Goal: Transaction & Acquisition: Purchase product/service

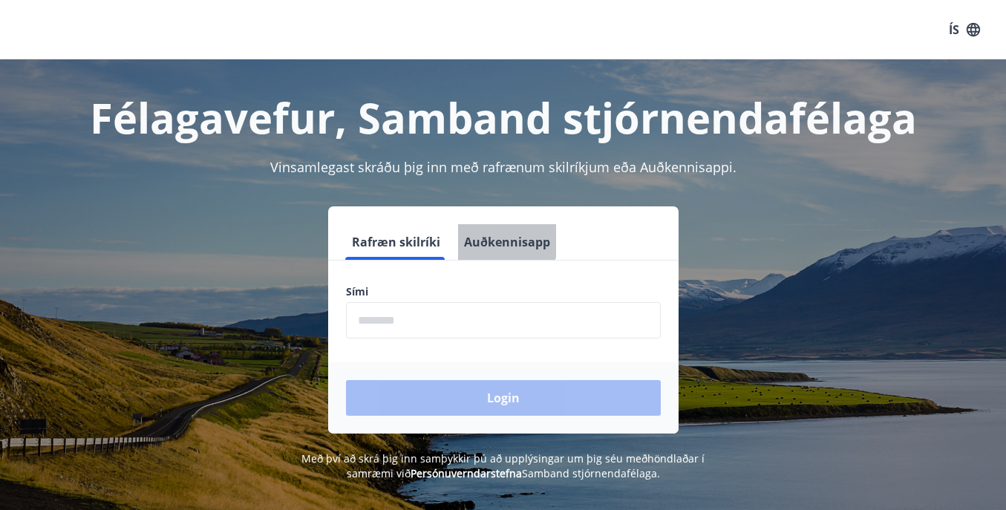
click at [494, 238] on button "Auðkennisapp" at bounding box center [507, 242] width 98 height 36
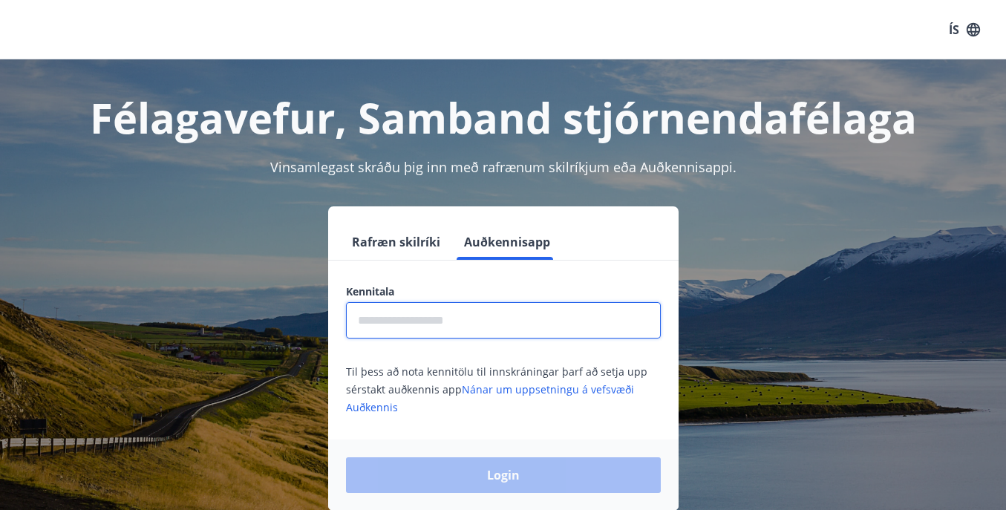
click at [493, 332] on input "text" at bounding box center [503, 320] width 315 height 36
type input "**********"
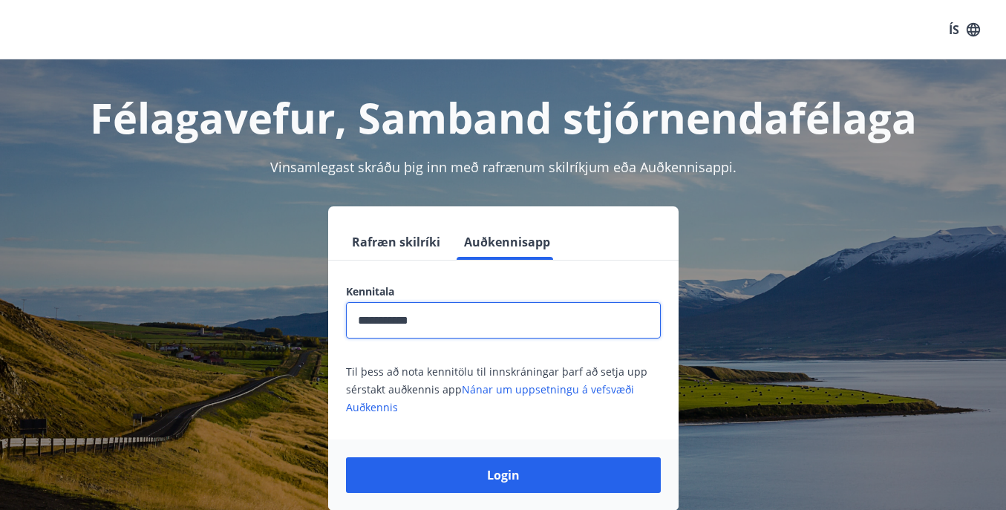
scroll to position [105, 0]
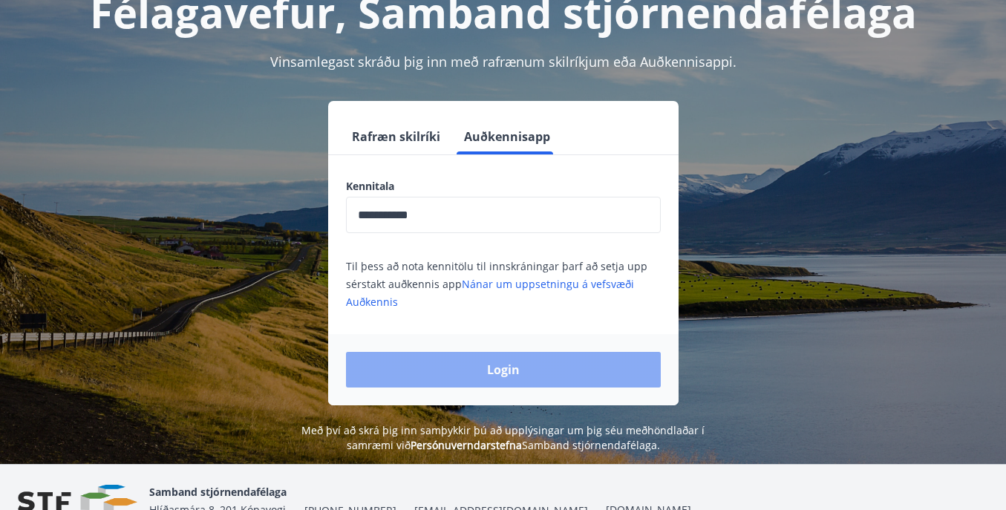
click at [524, 361] on button "Login" at bounding box center [503, 370] width 315 height 36
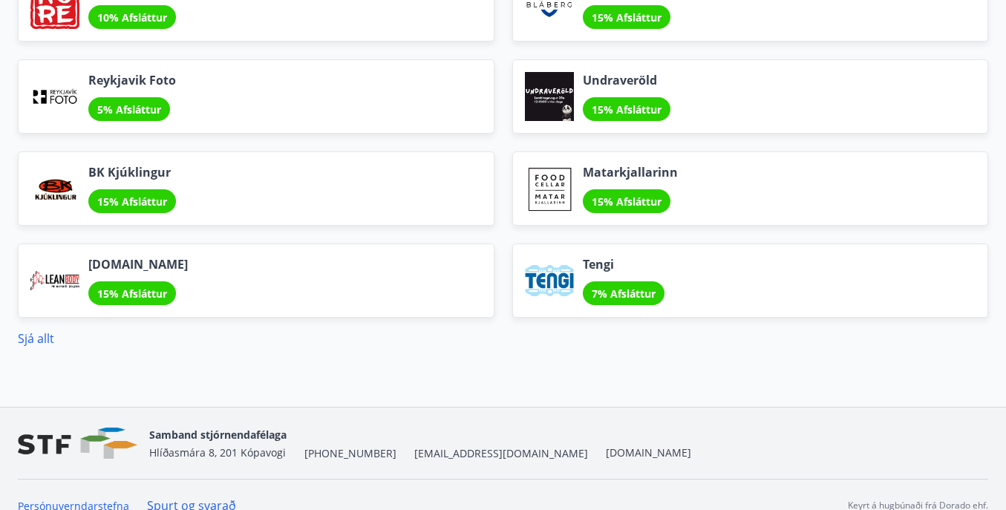
scroll to position [1894, 0]
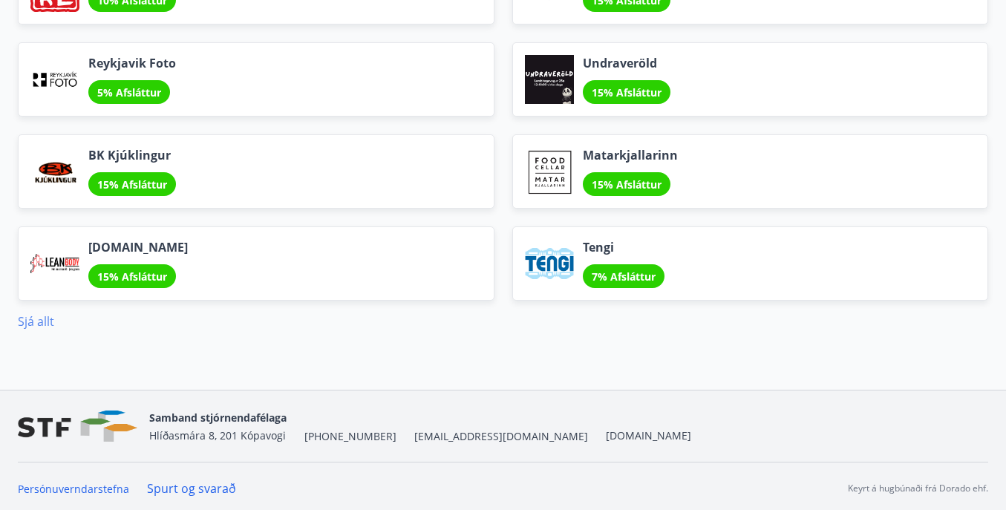
click at [19, 321] on link "Sjá allt" at bounding box center [36, 321] width 36 height 16
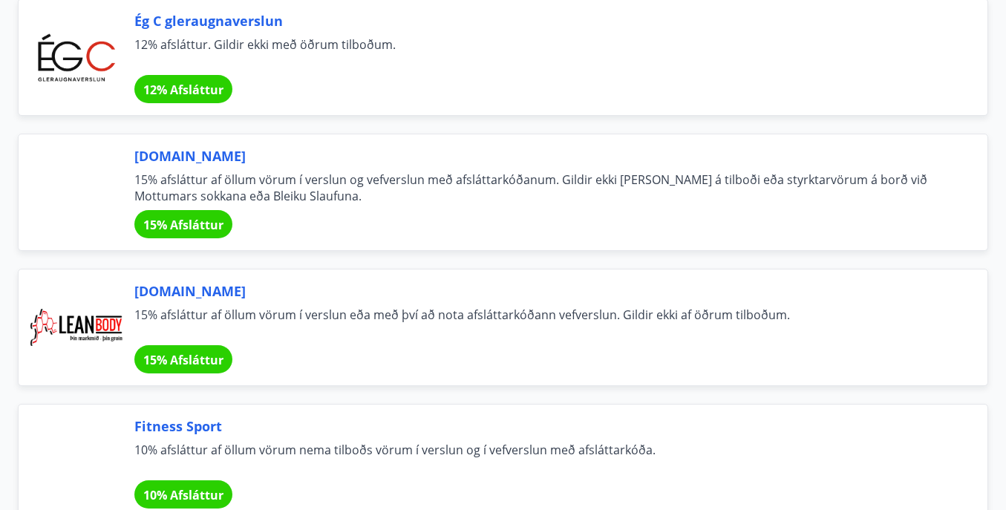
scroll to position [477, 0]
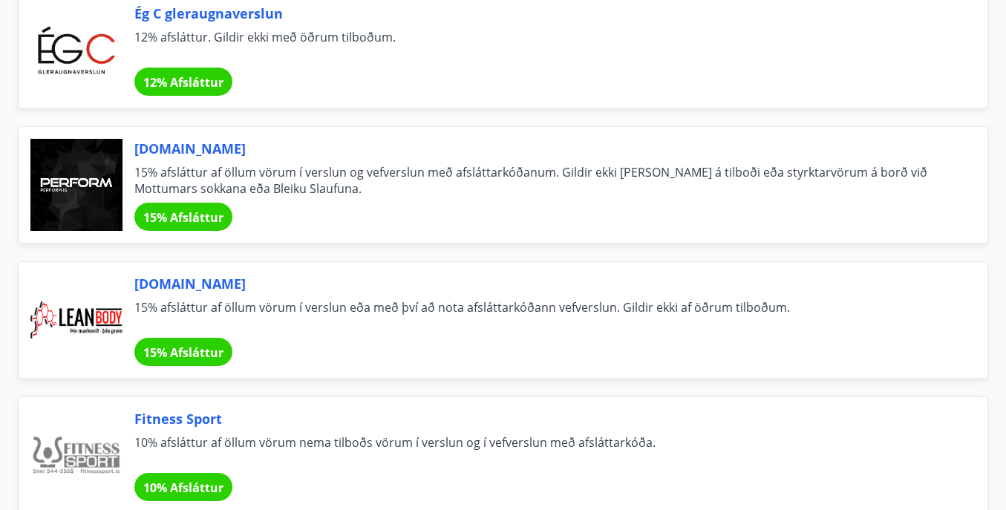
click at [208, 219] on span "15% Afsláttur" at bounding box center [183, 217] width 80 height 16
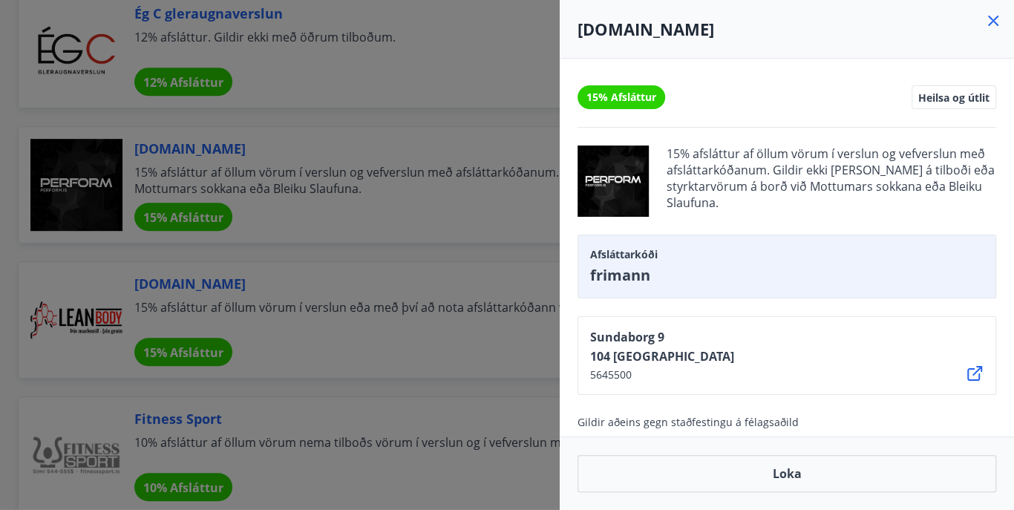
drag, startPoint x: 992, startPoint y: 24, endPoint x: 985, endPoint y: 26, distance: 7.6
click at [991, 24] on icon at bounding box center [993, 21] width 18 height 18
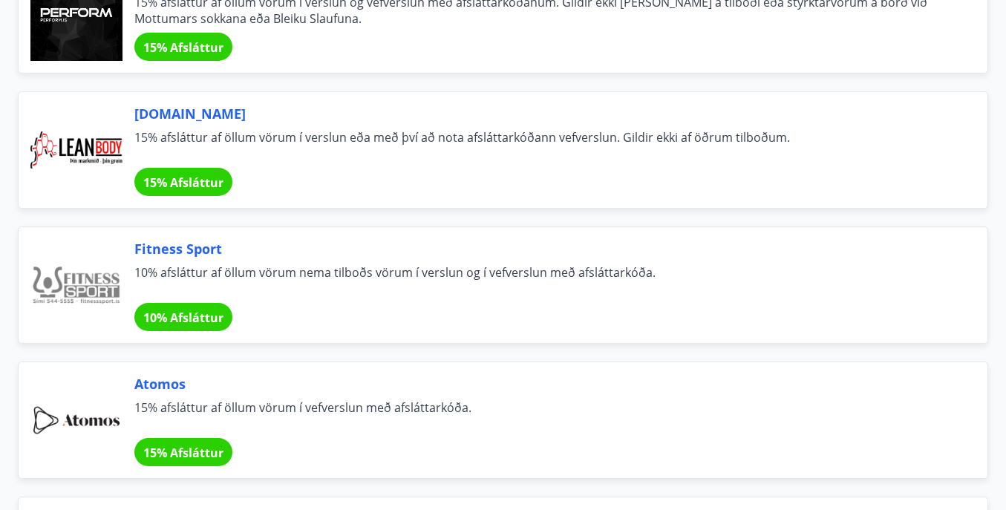
scroll to position [583, 0]
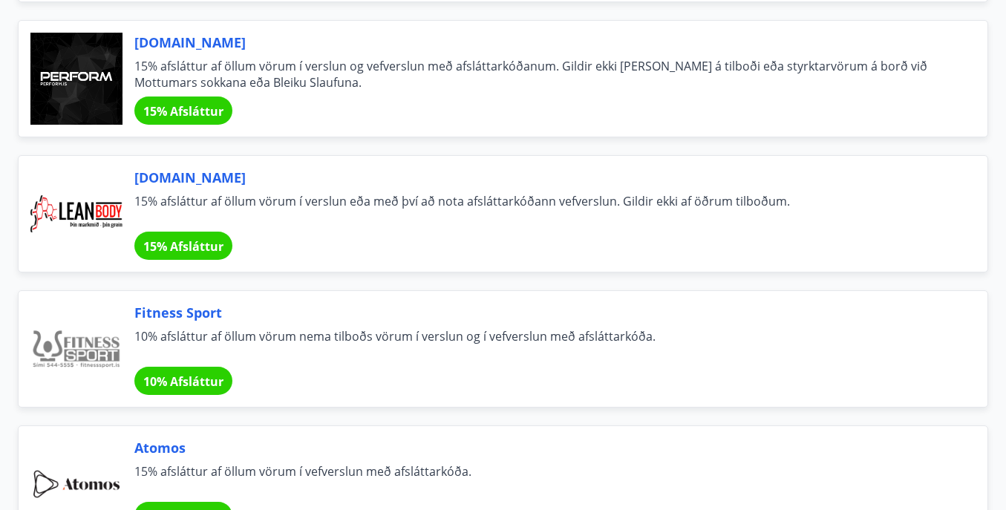
click at [202, 119] on div "15% Afsláttur" at bounding box center [183, 110] width 98 height 28
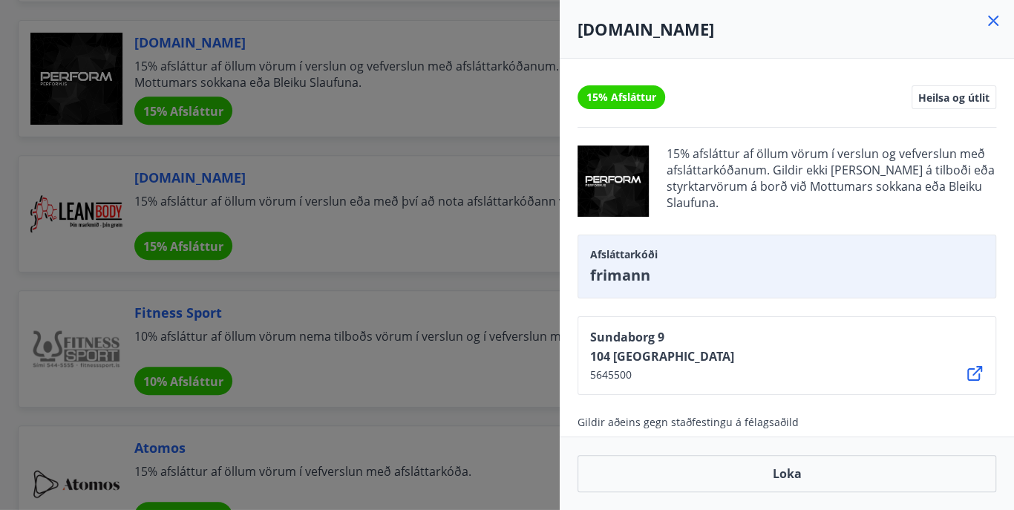
click at [999, 27] on icon at bounding box center [993, 21] width 18 height 18
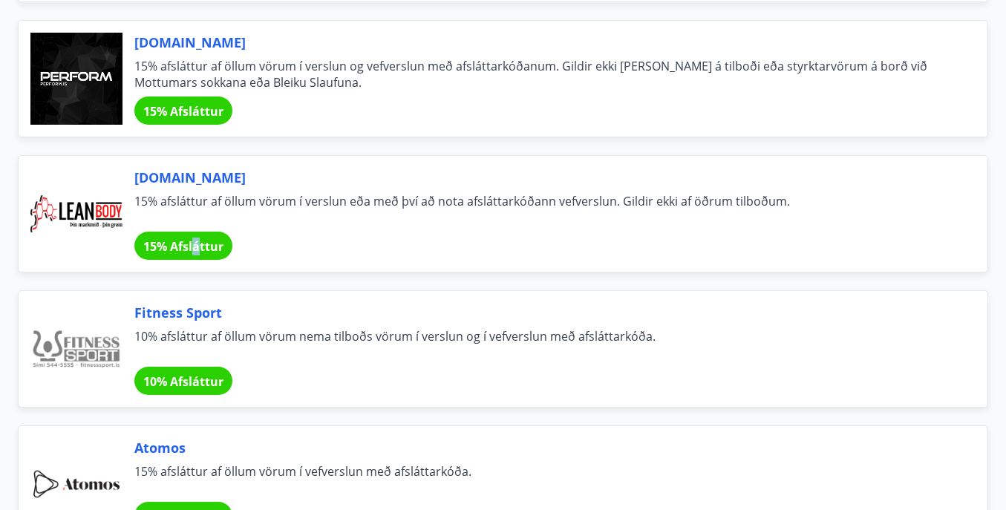
click at [198, 243] on span "15% Afsláttur" at bounding box center [183, 246] width 80 height 16
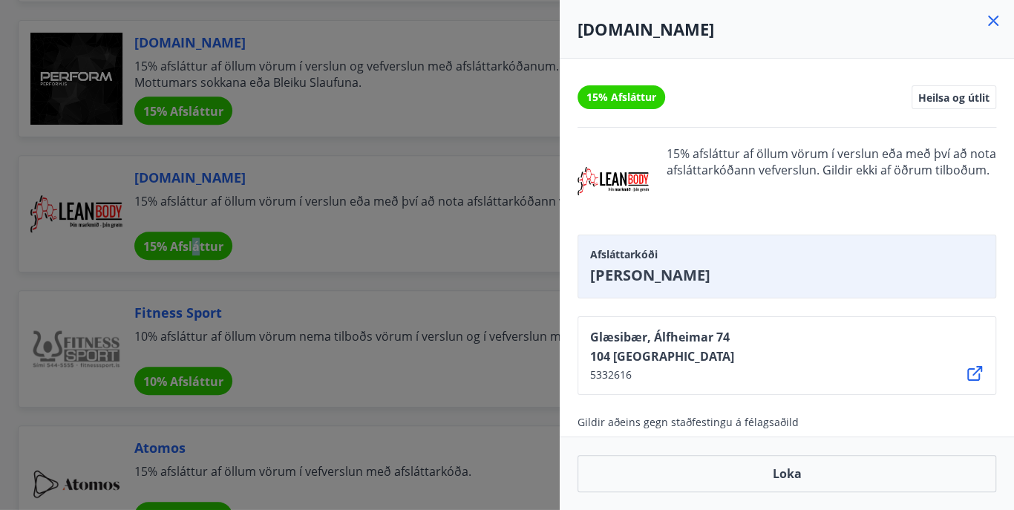
click at [996, 24] on icon at bounding box center [993, 21] width 10 height 10
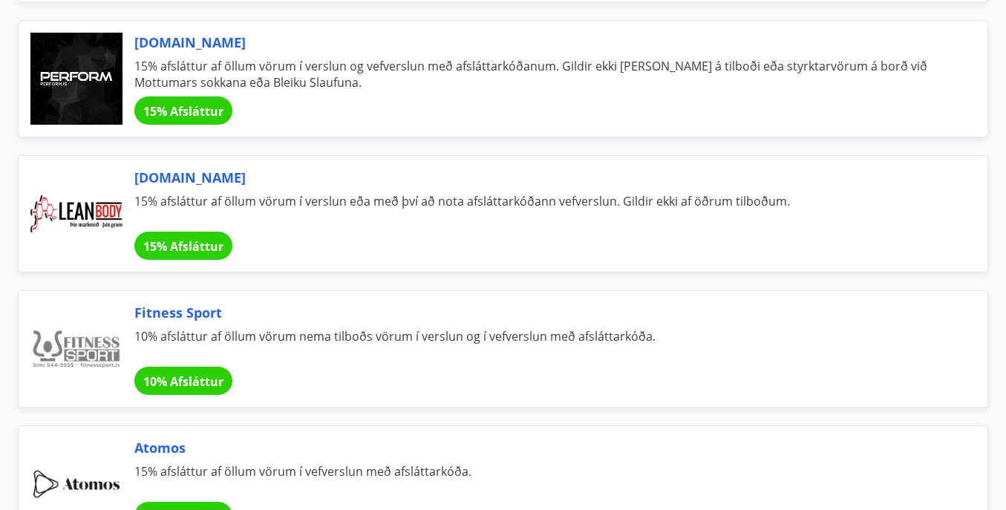
drag, startPoint x: 391, startPoint y: 38, endPoint x: 388, endPoint y: 60, distance: 22.5
click at [388, 60] on div "[DOMAIN_NAME] 15% afsláttur af öllum vörum í verslun og vefverslun með afslátta…" at bounding box center [494, 69] width 988 height 135
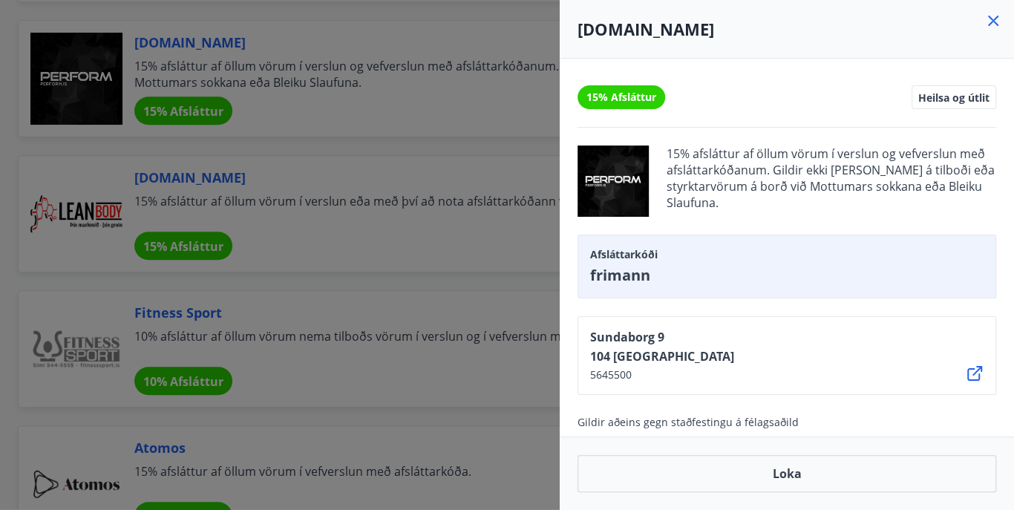
drag, startPoint x: 388, startPoint y: 60, endPoint x: 290, endPoint y: 198, distance: 169.3
click at [289, 200] on div at bounding box center [507, 255] width 1014 height 510
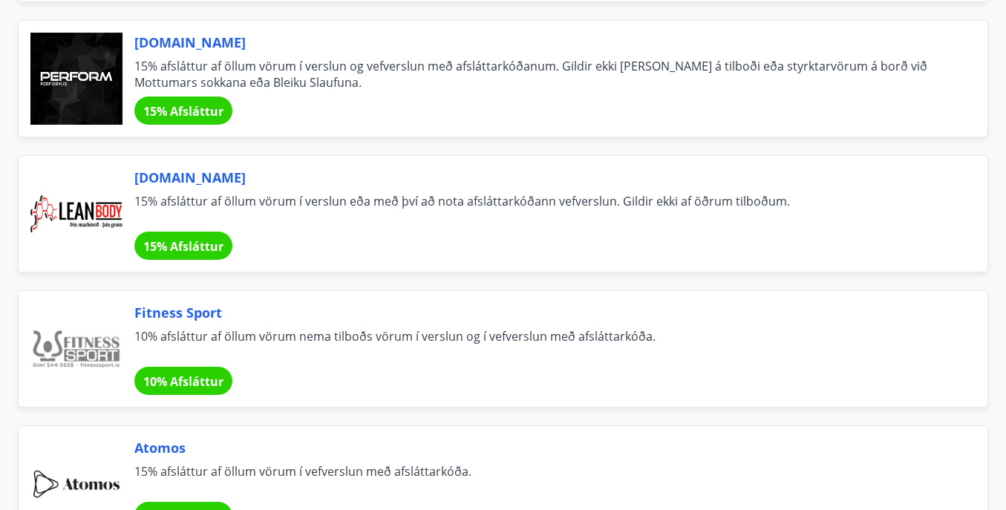
click at [166, 98] on div "15% Afsláttur" at bounding box center [183, 110] width 98 height 28
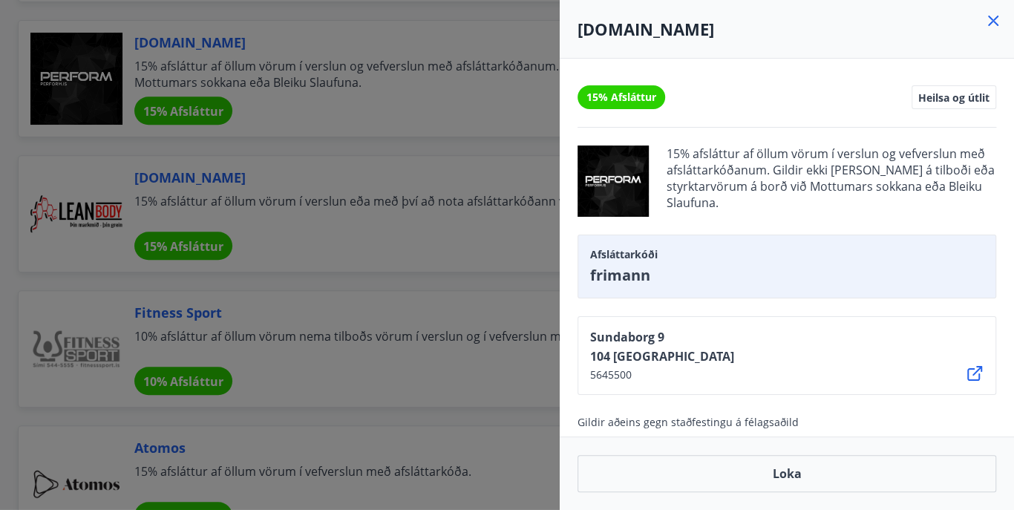
click at [997, 25] on icon at bounding box center [993, 21] width 10 height 10
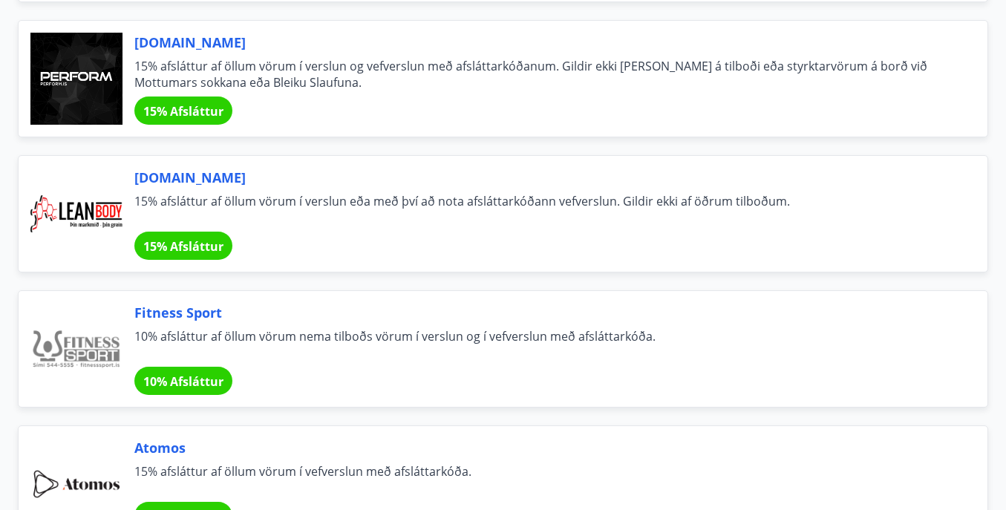
click at [168, 373] on span "10% Afsláttur" at bounding box center [183, 381] width 80 height 16
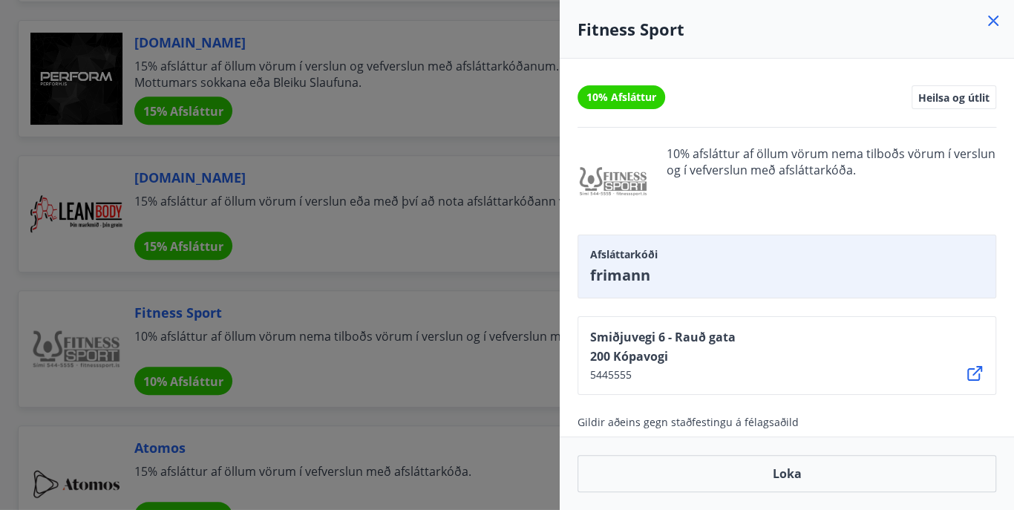
click at [996, 21] on icon at bounding box center [993, 21] width 18 height 18
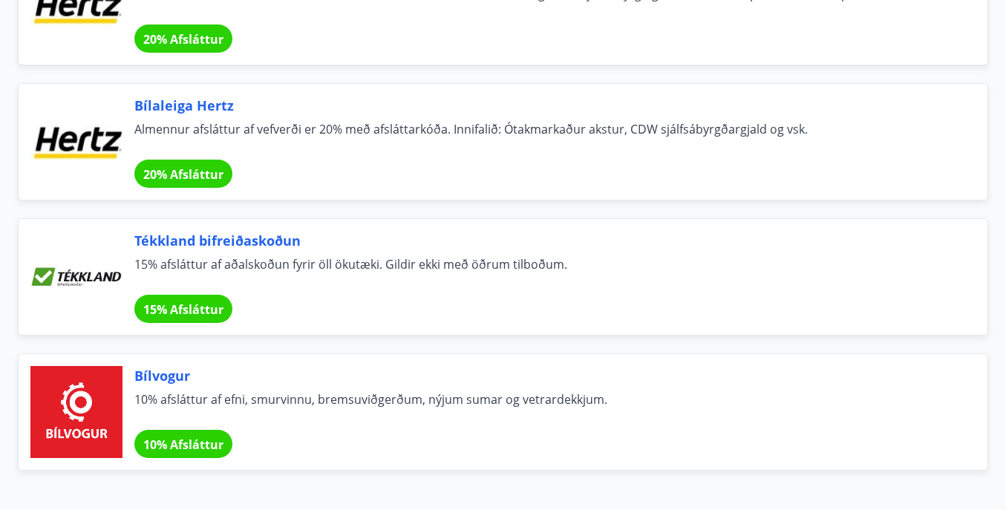
scroll to position [10087, 0]
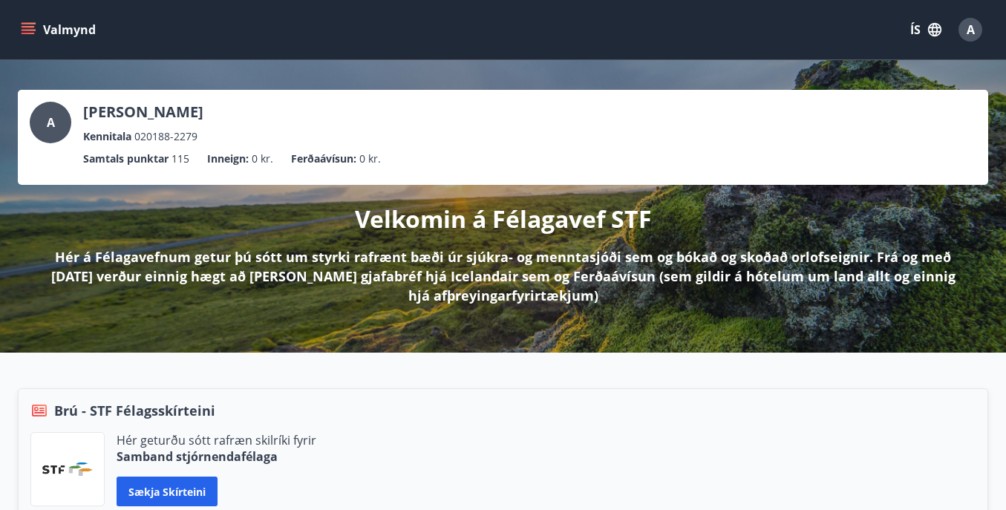
click at [36, 30] on button "Valmynd" at bounding box center [60, 29] width 84 height 27
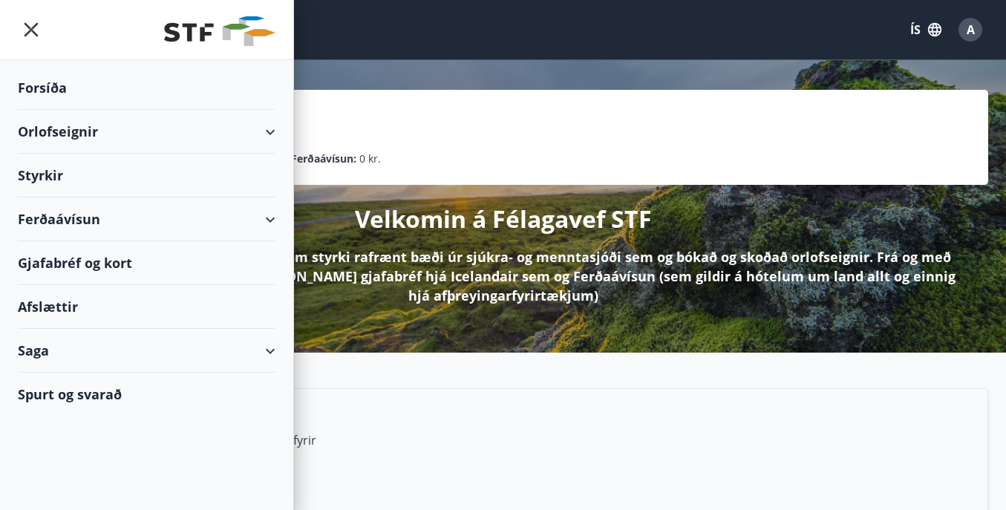
click at [45, 182] on div "Styrkir" at bounding box center [147, 176] width 258 height 44
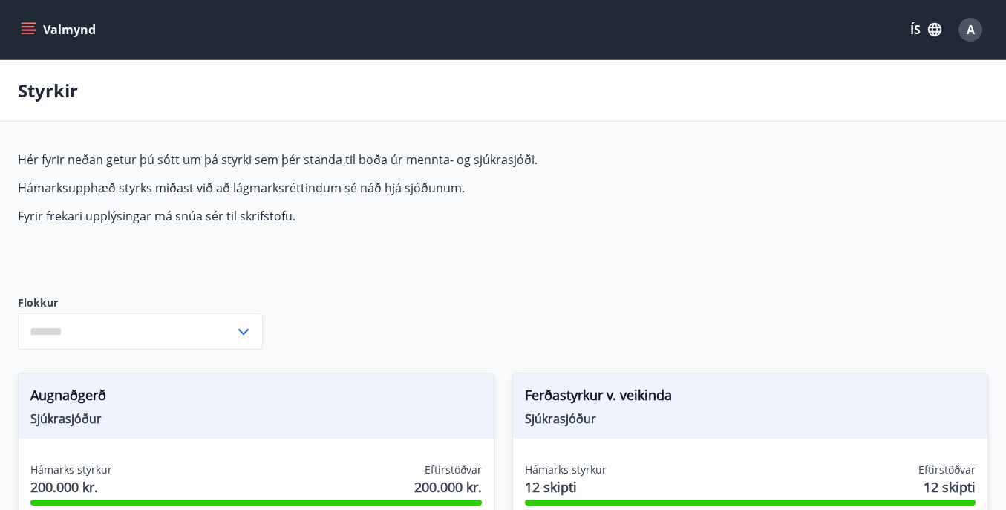
type input "***"
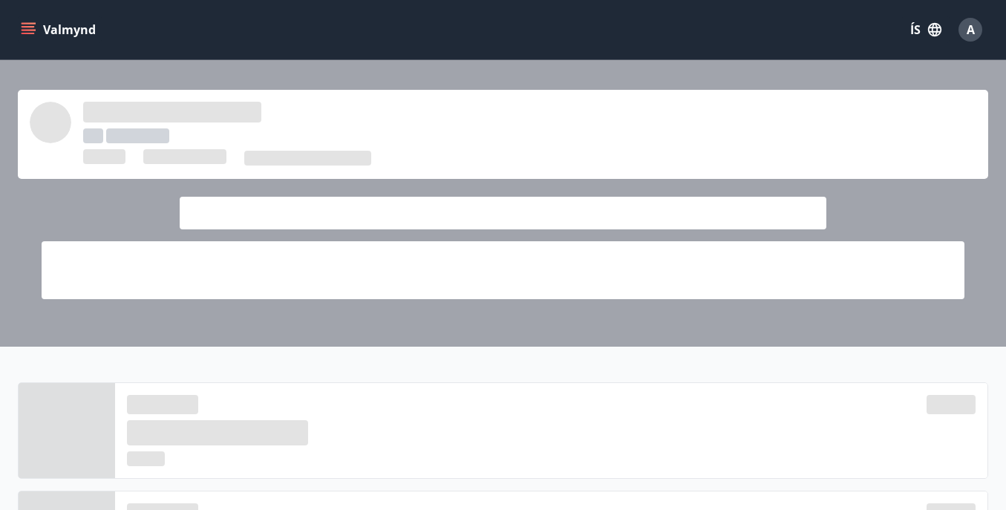
click at [35, 30] on icon "menu" at bounding box center [30, 29] width 16 height 1
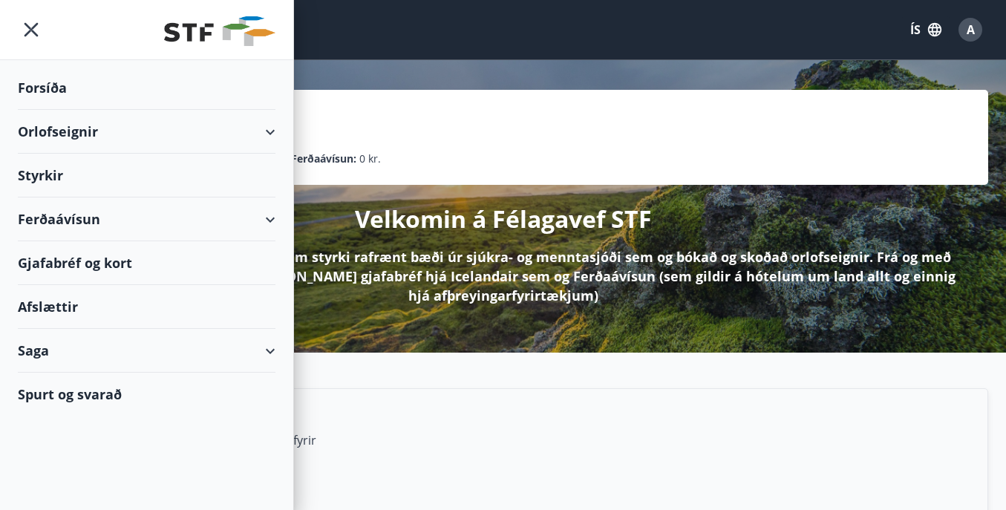
click at [264, 220] on div "Ferðaávísun" at bounding box center [147, 219] width 258 height 44
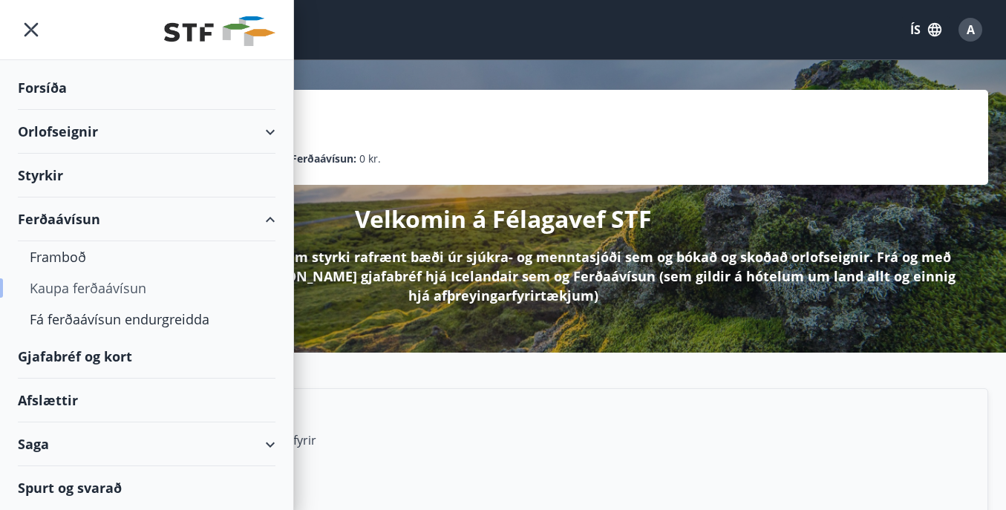
click at [134, 289] on div "Kaupa ferðaávísun" at bounding box center [147, 287] width 234 height 31
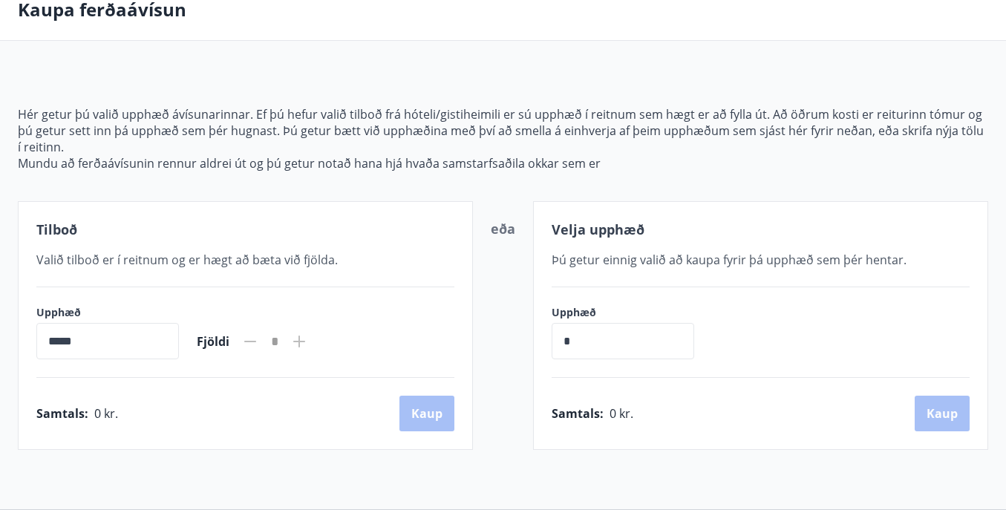
scroll to position [53, 0]
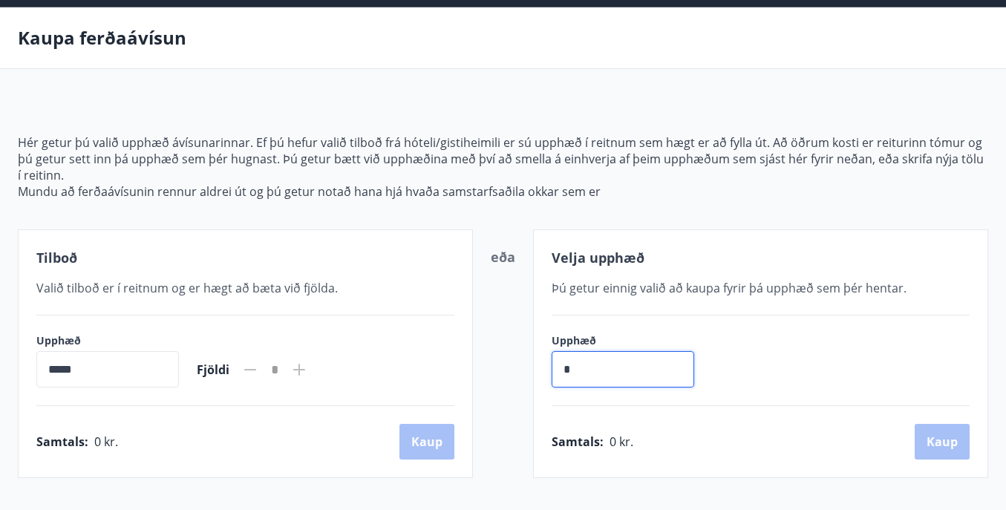
click at [621, 376] on input "*" at bounding box center [623, 369] width 143 height 36
type input "*******"
click at [776, 357] on div "Upphæð ******* ​" at bounding box center [761, 360] width 418 height 54
drag, startPoint x: 618, startPoint y: 367, endPoint x: 465, endPoint y: 354, distance: 153.5
click at [465, 355] on div "Tilboð Valið tilboð er í reitnum og er hægt að [PERSON_NAME] við fjölda. Upphæð…" at bounding box center [503, 353] width 970 height 249
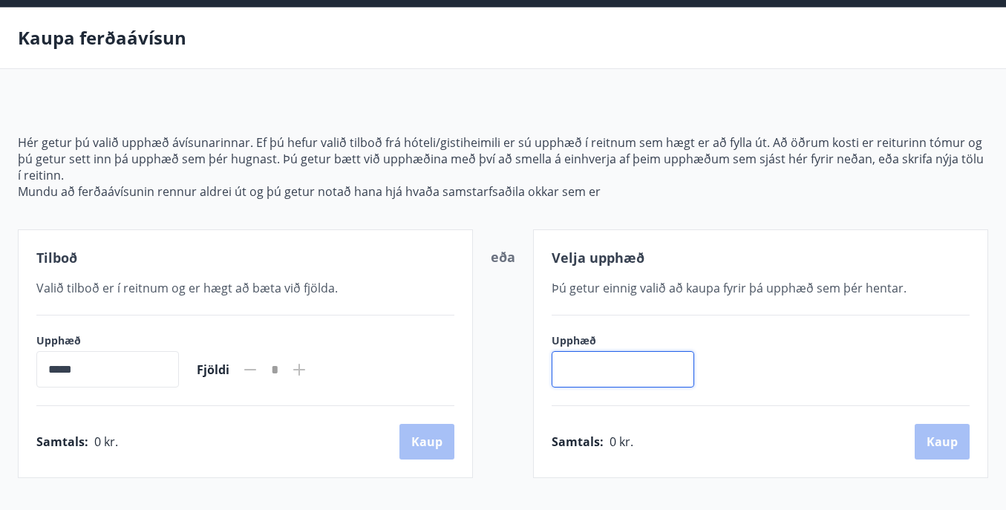
click at [305, 372] on icon at bounding box center [299, 370] width 12 height 12
click at [305, 367] on icon at bounding box center [299, 370] width 12 height 12
click at [72, 355] on input "*****" at bounding box center [107, 369] width 143 height 36
click at [82, 380] on input "*****" at bounding box center [107, 369] width 143 height 36
click at [56, 364] on input "*****" at bounding box center [107, 369] width 143 height 36
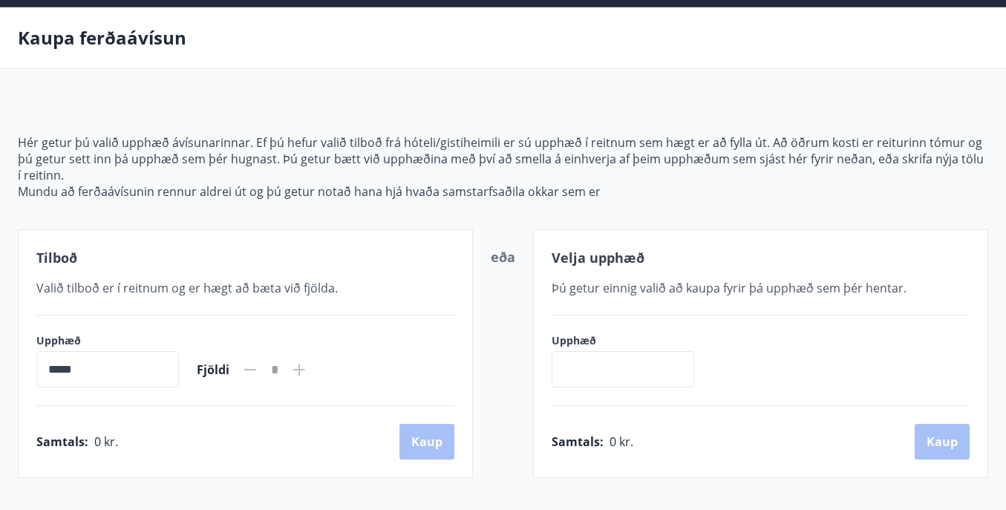
click at [53, 369] on input "*****" at bounding box center [107, 369] width 143 height 36
click at [128, 370] on input "*****" at bounding box center [107, 369] width 143 height 36
click at [94, 280] on span "Valið tilboð er í reitnum og er hægt að bæta við fjölda." at bounding box center [186, 288] width 301 height 16
drag, startPoint x: 59, startPoint y: 271, endPoint x: 88, endPoint y: 278, distance: 29.7
click at [88, 278] on div "Tilboð Valið tilboð er í reitnum og er hægt að [PERSON_NAME] við fjölda. Upphæð…" at bounding box center [245, 353] width 455 height 249
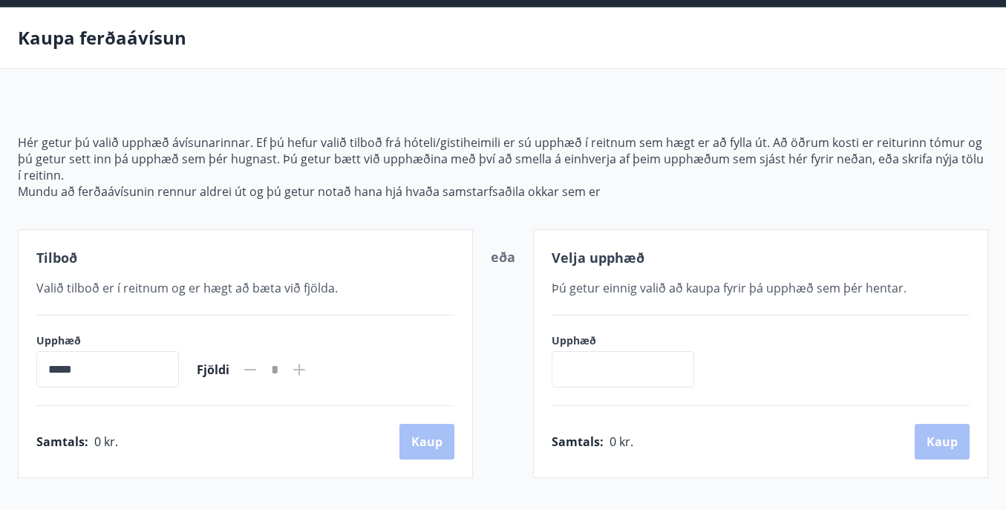
click at [601, 345] on label "Upphæð" at bounding box center [630, 340] width 157 height 15
click at [579, 367] on input "text" at bounding box center [623, 369] width 143 height 36
click at [166, 374] on input "*****" at bounding box center [107, 369] width 143 height 36
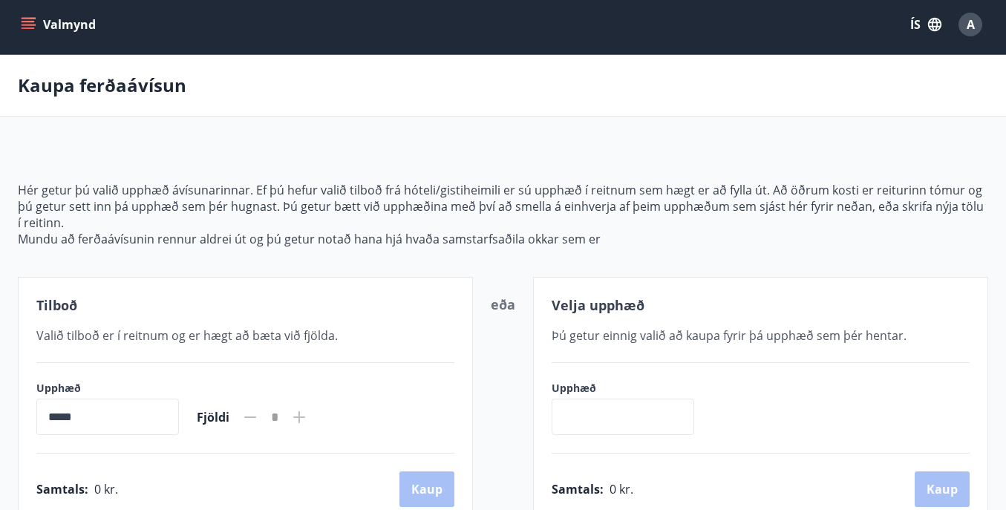
scroll to position [0, 0]
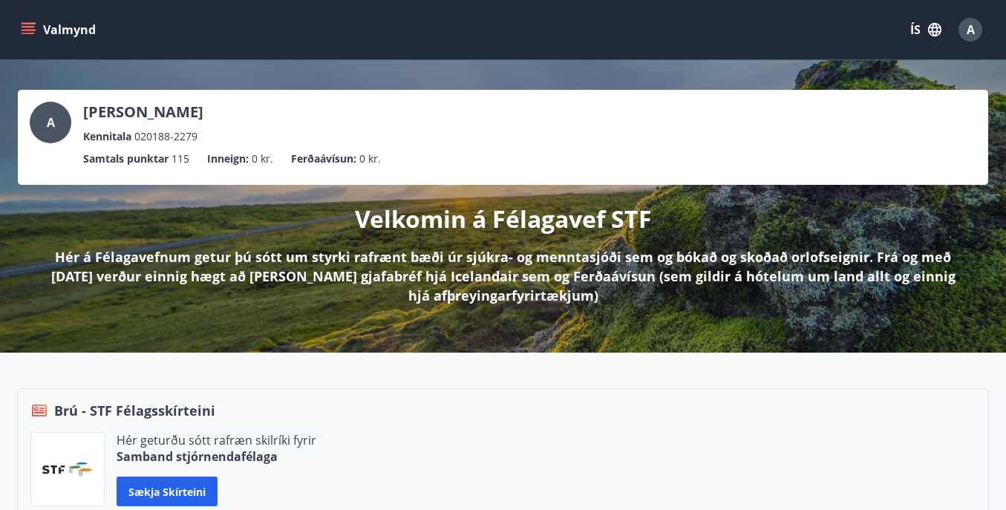
click at [37, 31] on button "Valmynd" at bounding box center [60, 29] width 84 height 27
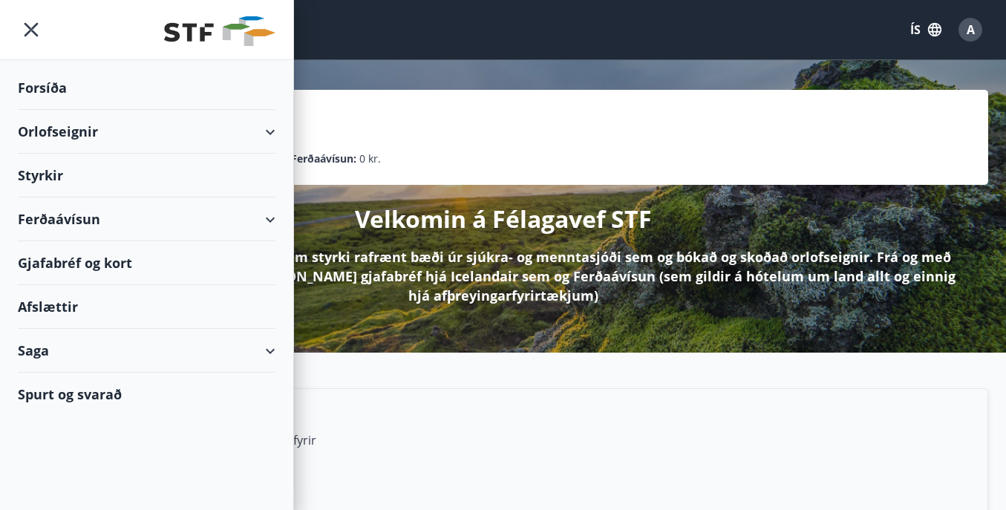
click at [69, 265] on div "Gjafabréf og kort" at bounding box center [147, 263] width 258 height 44
